Goal: Information Seeking & Learning: Find specific fact

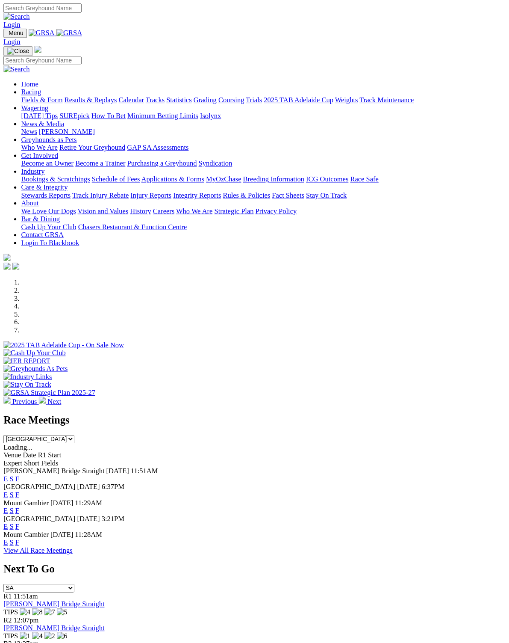
scroll to position [1, 0]
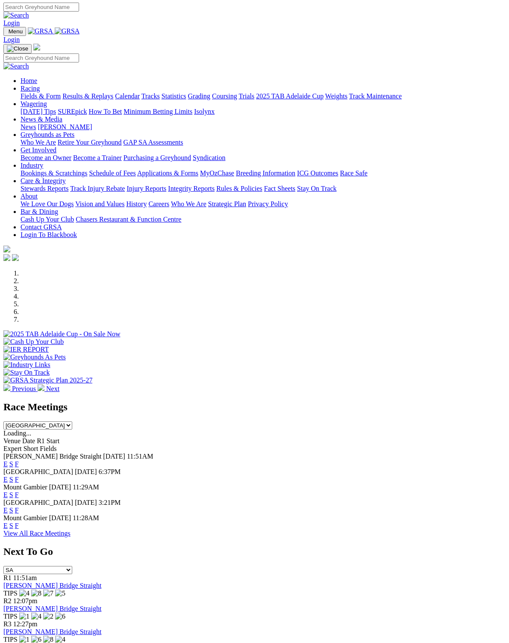
click at [19, 476] on link "F" at bounding box center [17, 479] width 4 height 7
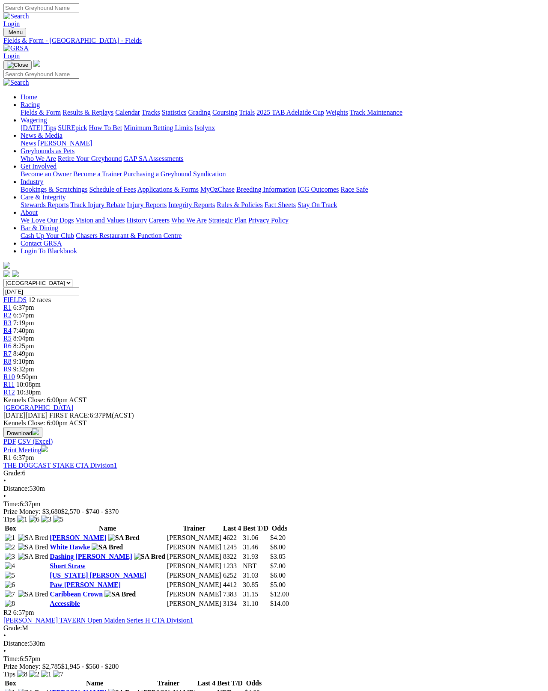
scroll to position [4, 0]
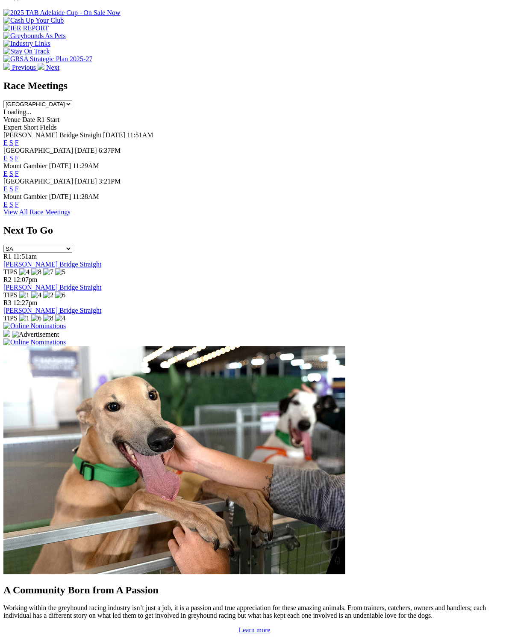
scroll to position [322, 0]
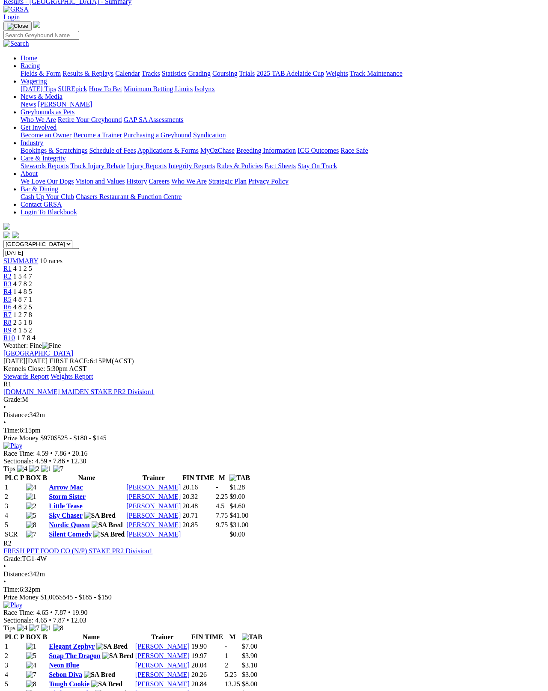
scroll to position [39, 0]
click at [49, 373] on link "Stewards Report" at bounding box center [25, 376] width 45 height 7
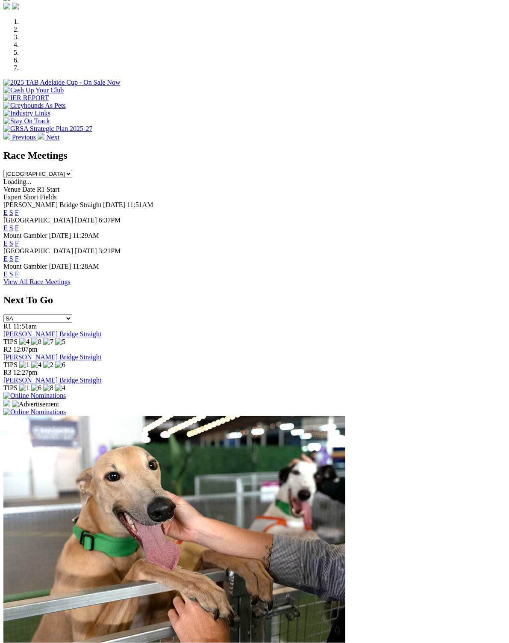
scroll to position [252, 0]
click at [19, 271] on link "F" at bounding box center [17, 274] width 4 height 7
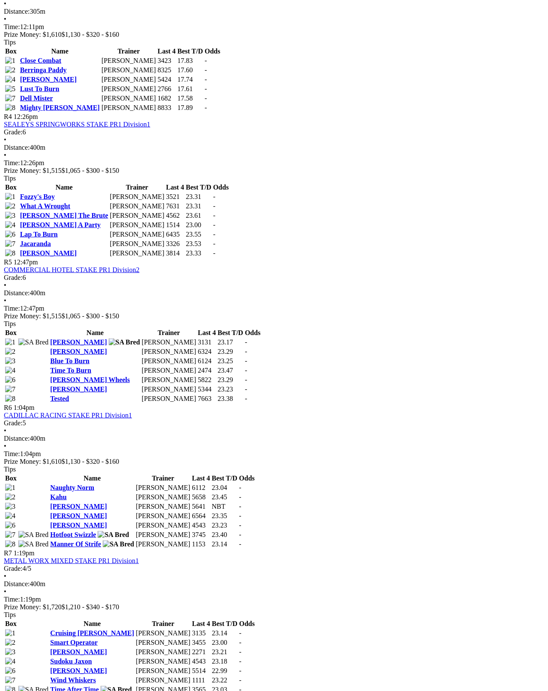
scroll to position [751, 0]
click at [85, 676] on link "Wind Whiskers" at bounding box center [73, 679] width 46 height 7
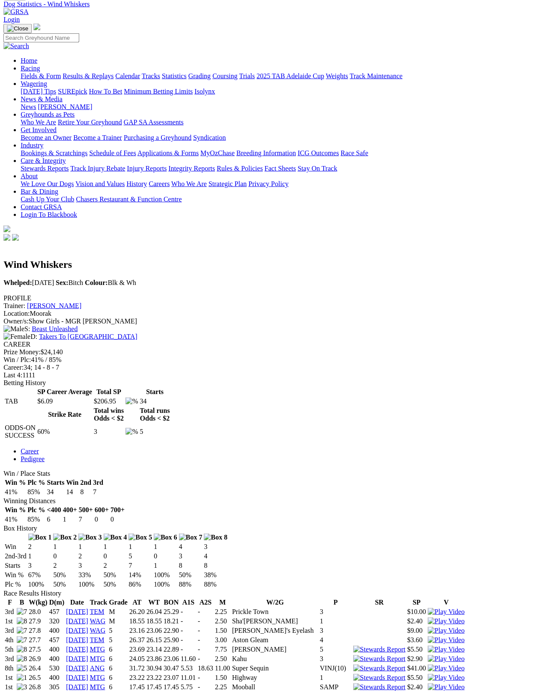
scroll to position [0, 3]
